Goal: Task Accomplishment & Management: Complete application form

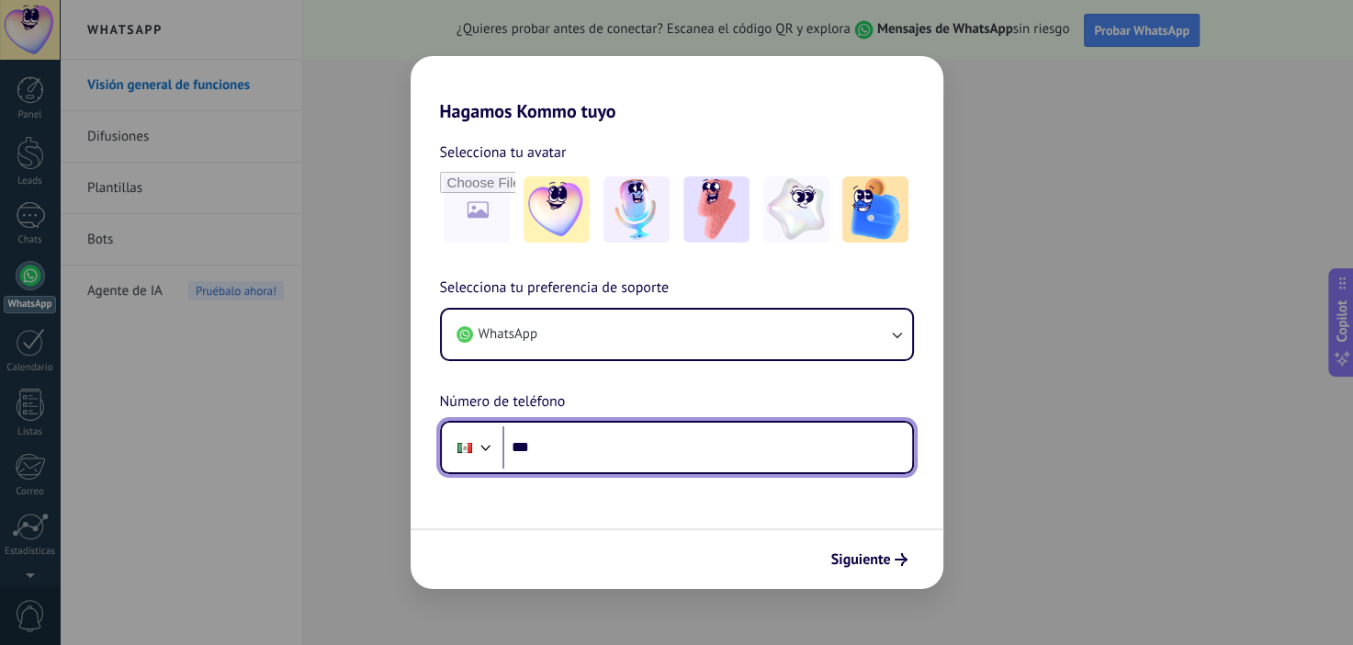
click at [729, 442] on input "***" at bounding box center [707, 447] width 410 height 42
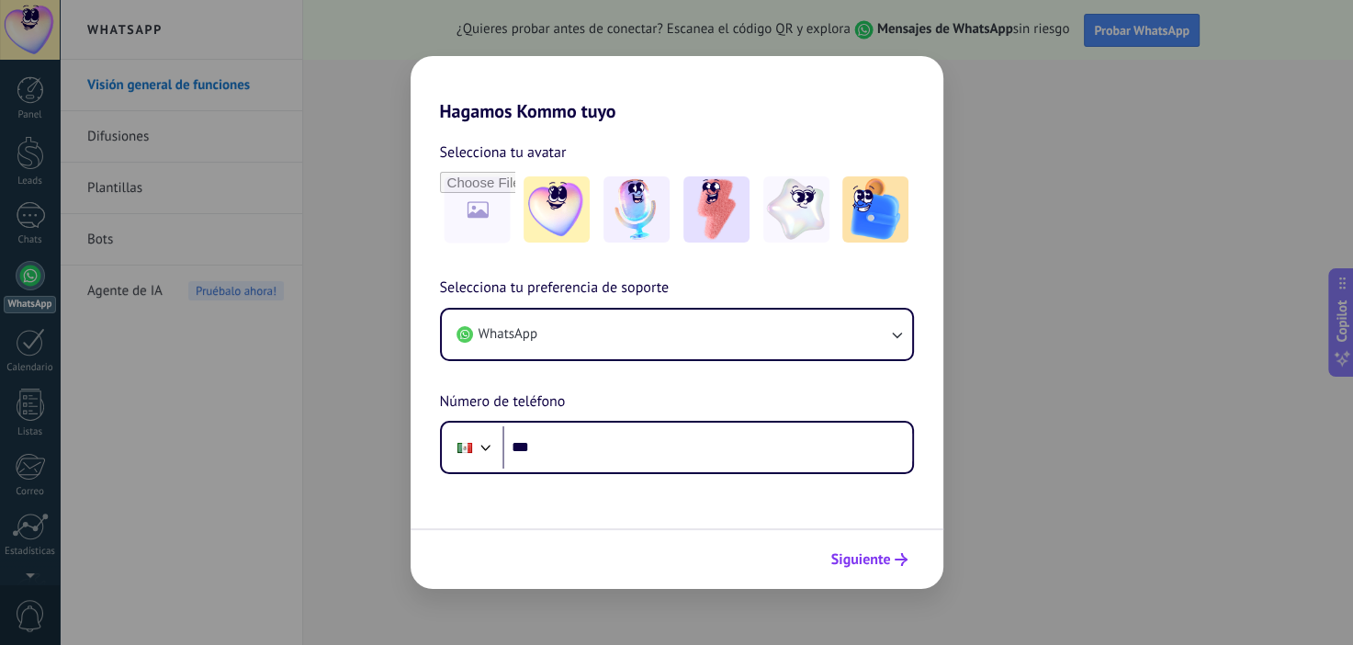
click at [885, 550] on button "Siguiente" at bounding box center [869, 559] width 93 height 31
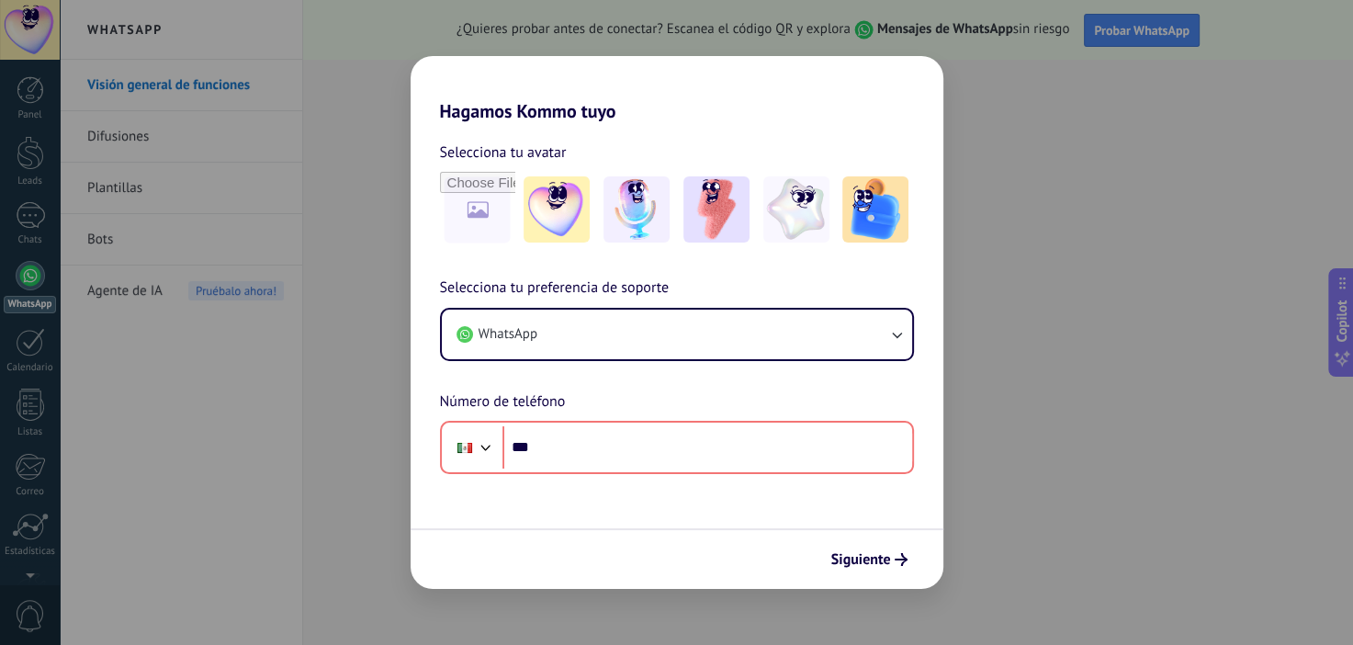
click at [1072, 436] on div "Hagamos Kommo tuyo Selecciona tu avatar Selecciona tu preferencia de soporte Wh…" at bounding box center [676, 322] width 1353 height 645
click at [1064, 431] on div "Hagamos Kommo tuyo Selecciona tu avatar Selecciona tu preferencia de soporte Wh…" at bounding box center [676, 322] width 1353 height 645
